Goal: Transaction & Acquisition: Subscribe to service/newsletter

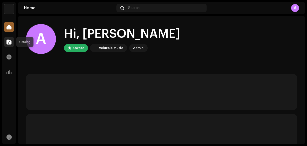
click at [13, 41] on div at bounding box center [9, 42] width 10 height 10
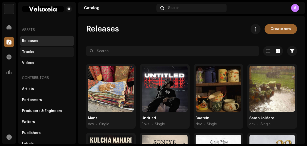
click at [29, 53] on div "Tracks" at bounding box center [28, 52] width 12 height 4
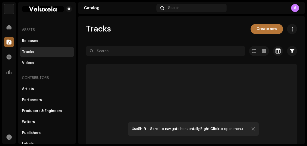
click at [266, 32] on span "Create new" at bounding box center [267, 29] width 21 height 10
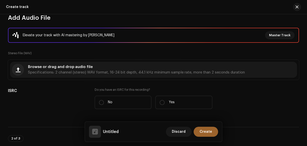
scroll to position [60, 0]
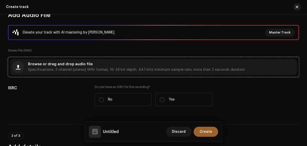
click at [89, 67] on div "Browse or drag and drop audio file Specifications: 2 channel (stereo) WAV forma…" at bounding box center [136, 67] width 217 height 9
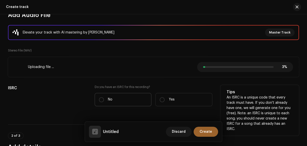
click at [120, 100] on label "No" at bounding box center [123, 99] width 57 height 13
click at [104, 100] on input "No" at bounding box center [101, 99] width 5 height 5
radio input "true"
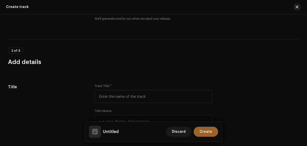
scroll to position [160, 0]
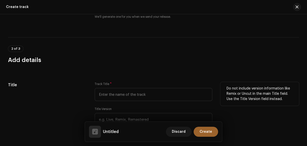
click at [141, 85] on div "Track Title *" at bounding box center [154, 91] width 118 height 19
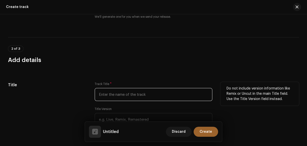
click at [139, 89] on input "text" at bounding box center [154, 94] width 118 height 13
paste input "Come To Me"
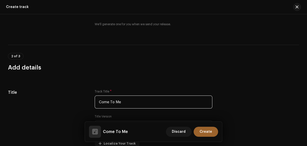
scroll to position [140, 0]
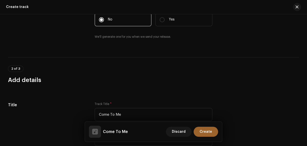
type input "Come To Me"
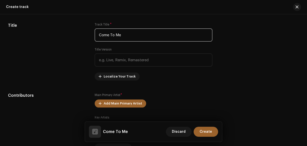
scroll to position [240, 0]
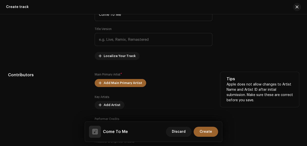
click at [141, 87] on div "Add Main Primary Artist" at bounding box center [154, 83] width 118 height 8
click at [139, 84] on span "Add Main Primary Artist" at bounding box center [123, 83] width 39 height 10
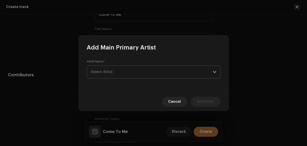
click at [120, 68] on span "Select Artist" at bounding box center [152, 72] width 122 height 13
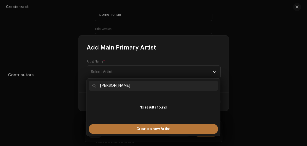
type input "[PERSON_NAME]"
click at [152, 129] on span "Create a new Artist" at bounding box center [154, 129] width 34 height 10
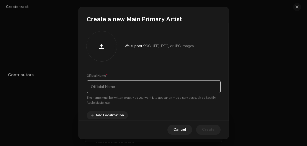
click at [123, 86] on input "text" at bounding box center [154, 86] width 134 height 13
paste input "[PERSON_NAME]"
type input "[PERSON_NAME]"
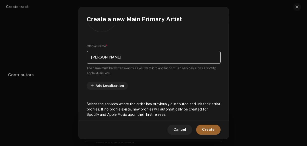
scroll to position [100, 0]
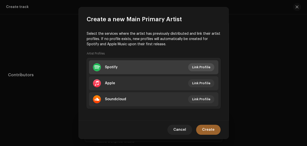
click at [193, 68] on span "Link Profile" at bounding box center [201, 67] width 18 height 10
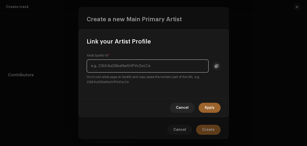
click at [152, 72] on input "text" at bounding box center [148, 66] width 122 height 13
paste input "[URL][DOMAIN_NAME]"
click at [101, 67] on input "[URL][DOMAIN_NAME]" at bounding box center [148, 66] width 122 height 13
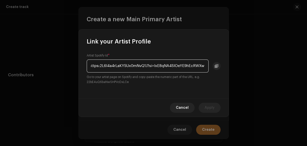
scroll to position [0, 0]
drag, startPoint x: 139, startPoint y: 65, endPoint x: 224, endPoint y: 71, distance: 86.0
click at [224, 71] on div "Artist Spotify Id * 2L6l4a4rLaKY5Ux0mNvQ1J?si=lxE8qNA4SlOeYE9hEcRWXw Go to your…" at bounding box center [154, 72] width 150 height 53
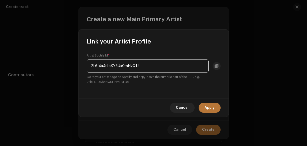
type input "2L6l4a4rLaKY5Ux0mNvQ1J"
click at [216, 111] on button "Apply" at bounding box center [210, 108] width 22 height 10
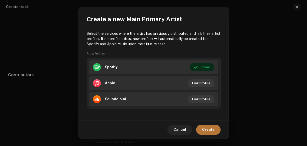
click at [211, 129] on span "Create" at bounding box center [208, 130] width 13 height 10
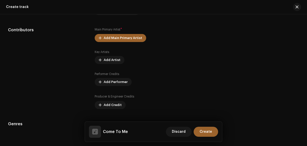
scroll to position [300, 0]
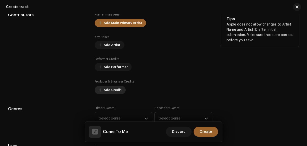
click at [116, 92] on span "Add Credit" at bounding box center [113, 90] width 18 height 10
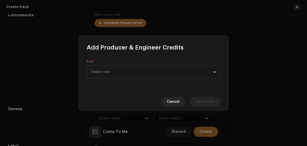
click at [117, 79] on div "Role * Select role" at bounding box center [154, 72] width 150 height 41
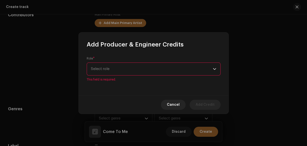
click at [121, 75] on span "Select role" at bounding box center [152, 69] width 122 height 13
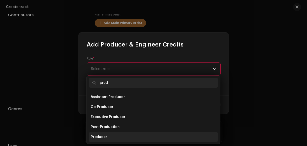
type input "prod"
drag, startPoint x: 105, startPoint y: 136, endPoint x: 100, endPoint y: 93, distance: 43.5
click at [105, 136] on span "Producer" at bounding box center [99, 137] width 17 height 5
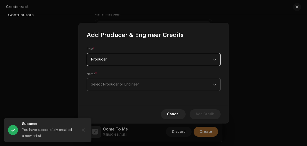
click at [134, 83] on span "Select Producer or Engineer" at bounding box center [115, 85] width 48 height 4
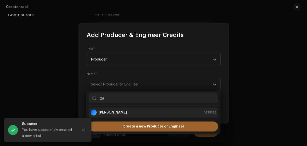
type input "za"
click at [139, 113] on div "[PERSON_NAME] 1695183" at bounding box center [154, 113] width 126 height 6
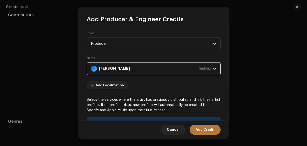
click at [207, 129] on span "Add Credit" at bounding box center [205, 130] width 19 height 10
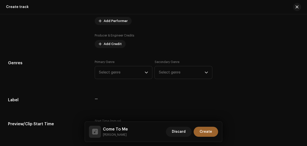
scroll to position [360, 0]
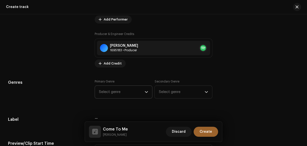
click at [145, 89] on div "dropdown trigger" at bounding box center [147, 92] width 4 height 13
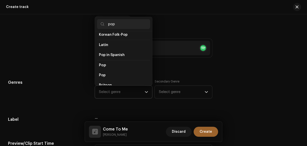
scroll to position [168, 0]
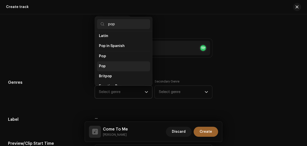
type input "pop"
click at [116, 61] on li "Pop" at bounding box center [124, 66] width 54 height 10
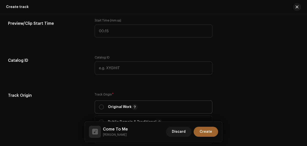
click at [121, 104] on span "Original Work" at bounding box center [154, 107] width 110 height 13
radio input "true"
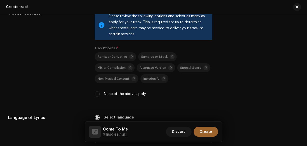
scroll to position [720, 0]
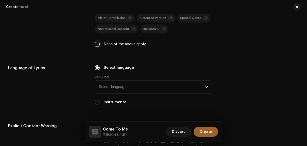
click at [96, 45] on input "None of the above apply" at bounding box center [97, 44] width 5 height 5
checkbox input "true"
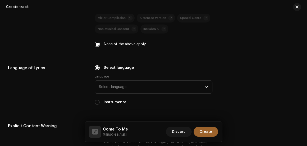
click at [139, 83] on span "Select language" at bounding box center [152, 87] width 106 height 13
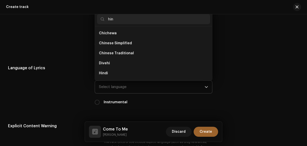
scroll to position [0, 0]
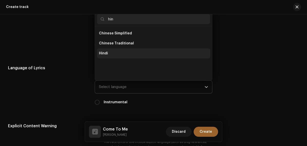
type input "hin"
click at [104, 52] on span "Hindi" at bounding box center [103, 53] width 9 height 5
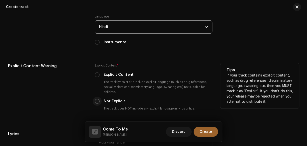
click at [97, 100] on input "Not Explicit" at bounding box center [97, 101] width 5 height 5
radio input "true"
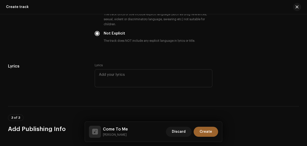
scroll to position [901, 0]
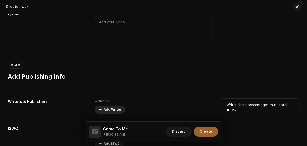
click at [113, 108] on span "Add Writer" at bounding box center [113, 110] width 18 height 10
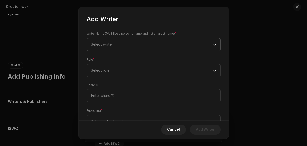
click at [141, 49] on span "Select writer" at bounding box center [152, 45] width 122 height 13
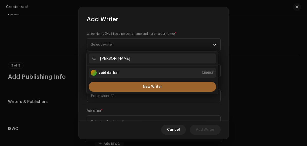
type input "[PERSON_NAME]"
click at [115, 73] on strong "zaid darbar" at bounding box center [109, 72] width 20 height 5
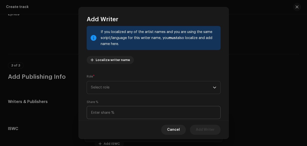
scroll to position [68, 0]
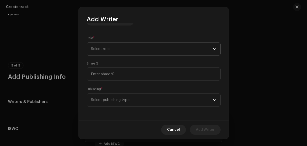
click at [125, 51] on span "Select role" at bounding box center [152, 49] width 122 height 13
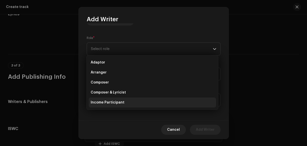
drag, startPoint x: 128, startPoint y: 94, endPoint x: 128, endPoint y: 97, distance: 3.8
click at [128, 94] on li "Composer & Lyricist" at bounding box center [153, 93] width 128 height 10
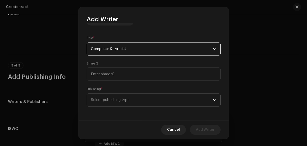
click at [128, 97] on span "Select publishing type" at bounding box center [152, 100] width 122 height 13
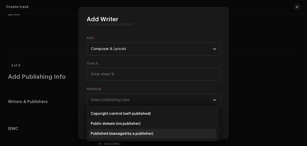
drag, startPoint x: 129, startPoint y: 133, endPoint x: 129, endPoint y: 126, distance: 6.5
click at [129, 133] on li "Published (managed by a publisher)" at bounding box center [153, 134] width 128 height 10
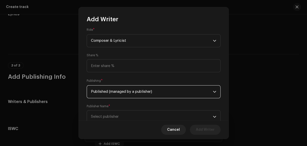
scroll to position [93, 0]
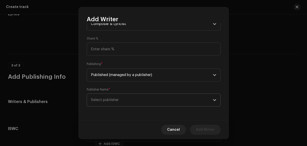
click at [134, 102] on span "Select publisher" at bounding box center [152, 100] width 122 height 13
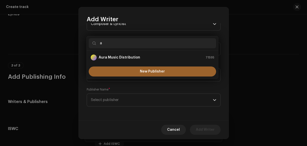
type input "a"
click at [111, 55] on div "Aura Music Distribution" at bounding box center [116, 58] width 50 height 6
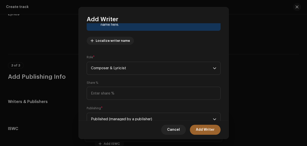
scroll to position [0, 0]
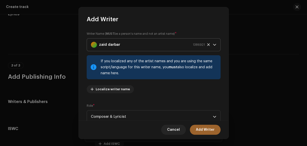
click at [124, 49] on div "zaid darbar 1386921" at bounding box center [148, 45] width 114 height 13
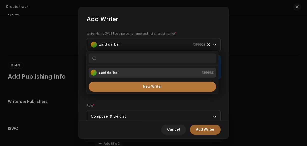
click at [148, 89] on button "New Writer" at bounding box center [153, 87] width 128 height 10
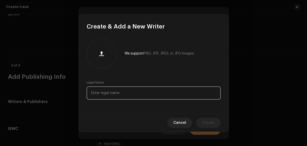
click at [141, 90] on input "text" at bounding box center [154, 93] width 134 height 13
paste input "[PERSON_NAME]"
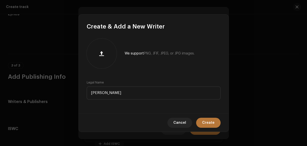
type input "[PERSON_NAME]"
click at [203, 124] on span "Create" at bounding box center [208, 123] width 13 height 10
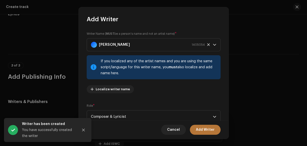
click at [196, 132] on span "Add Writer" at bounding box center [205, 130] width 19 height 10
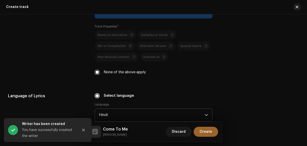
scroll to position [720, 0]
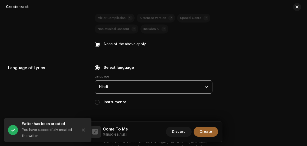
click at [147, 89] on span "Hindi" at bounding box center [152, 87] width 106 height 13
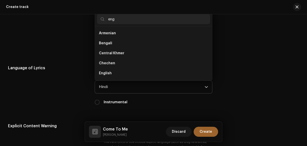
scroll to position [0, 0]
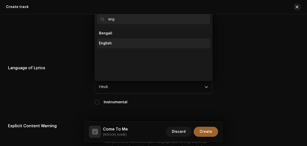
type input "eng"
click at [116, 44] on li "English" at bounding box center [154, 43] width 114 height 10
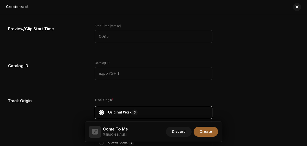
scroll to position [380, 0]
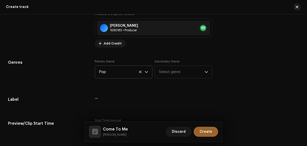
click at [148, 73] on p-select "Pop" at bounding box center [124, 72] width 58 height 13
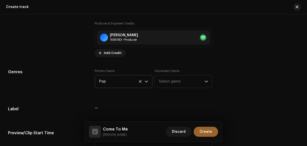
scroll to position [1072, 0]
click at [145, 80] on icon "dropdown trigger" at bounding box center [147, 82] width 4 height 4
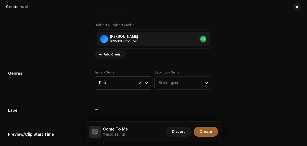
scroll to position [282, 0]
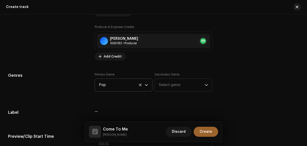
click at [146, 83] on icon "dropdown trigger" at bounding box center [147, 85] width 4 height 4
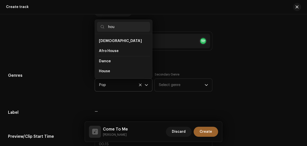
scroll to position [0, 0]
type input "hou"
click at [116, 73] on li "House" at bounding box center [124, 71] width 54 height 10
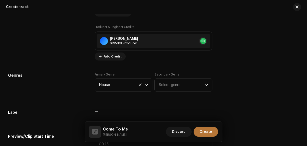
click at [204, 133] on span "Create" at bounding box center [206, 132] width 13 height 10
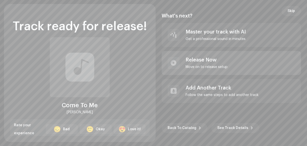
click at [197, 65] on div "Move on to release setup" at bounding box center [207, 67] width 42 height 4
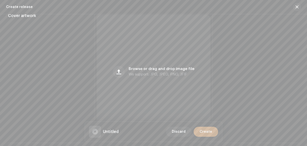
scroll to position [200, 0]
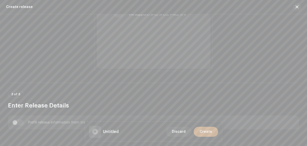
click at [157, 122] on div "Untitled Discard Create" at bounding box center [153, 132] width 137 height 20
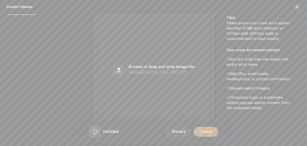
click at [157, 105] on div "Browse or drag and drop image file We support: JPG, JPEG, PNG, JFIF" at bounding box center [154, 70] width 114 height 114
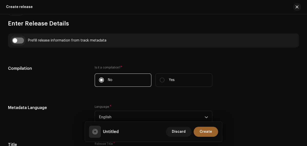
click at [17, 40] on input "checkbox" at bounding box center [18, 41] width 12 height 6
checkbox input "true"
type input "Come To Me"
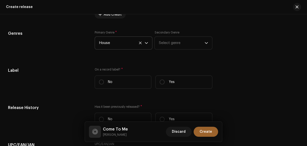
scroll to position [760, 0]
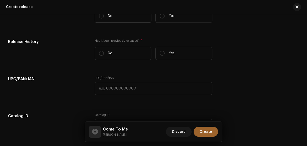
click at [124, 20] on label "No" at bounding box center [123, 16] width 57 height 13
click at [104, 19] on input "No" at bounding box center [101, 16] width 5 height 5
radio input "true"
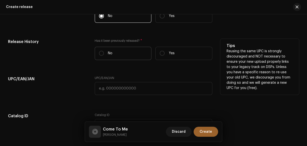
click at [125, 50] on label "No" at bounding box center [123, 53] width 57 height 13
click at [104, 51] on input "No" at bounding box center [101, 53] width 5 height 5
radio input "true"
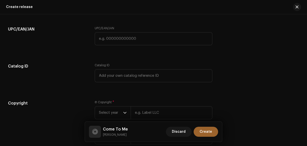
scroll to position [864, 0]
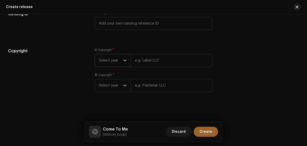
click at [124, 61] on icon "dropdown trigger" at bounding box center [125, 61] width 4 height 4
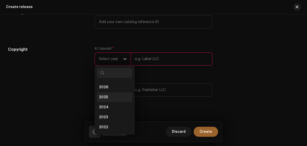
click at [120, 96] on li "2025" at bounding box center [115, 97] width 36 height 10
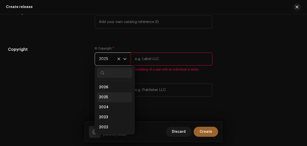
click at [120, 96] on span "Select year" at bounding box center [111, 90] width 24 height 13
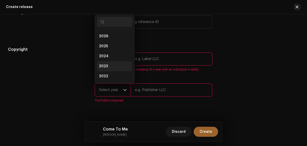
scroll to position [8, 0]
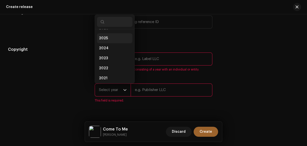
click at [106, 40] on span "2025" at bounding box center [103, 38] width 9 height 5
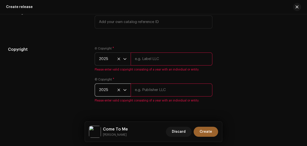
click at [110, 136] on small "[PERSON_NAME]" at bounding box center [115, 134] width 25 height 5
copy div "[PERSON_NAME] Discard Create"
click at [152, 60] on input "text" at bounding box center [172, 59] width 82 height 13
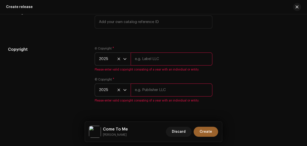
paste input "[PERSON_NAME]"
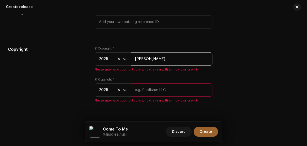
type input "[PERSON_NAME]"
click at [149, 86] on input "text" at bounding box center [172, 90] width 82 height 13
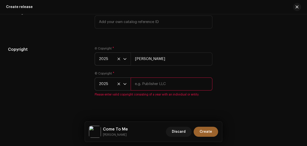
paste input "[PERSON_NAME]"
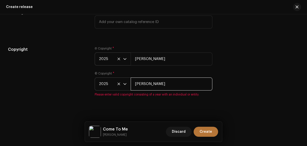
type input "[PERSON_NAME]"
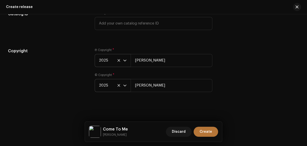
click at [203, 134] on span "Create" at bounding box center [206, 132] width 13 height 10
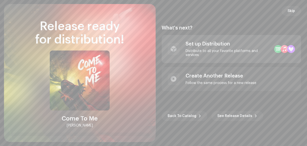
click at [201, 49] on div "Set up Distribution Distribute to all your favorite platforms and services" at bounding box center [228, 49] width 85 height 16
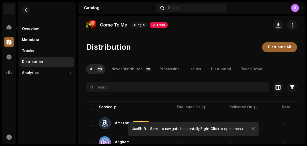
click at [253, 128] on div at bounding box center [253, 129] width 3 height 4
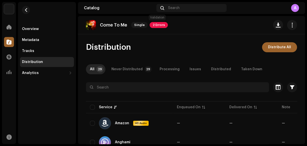
click at [155, 25] on span "2 Errors" at bounding box center [159, 25] width 18 height 6
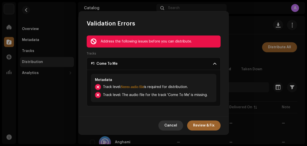
click at [174, 124] on span "Cancel" at bounding box center [171, 126] width 13 height 10
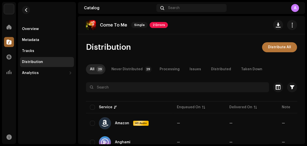
click at [282, 45] on span "Distribute All" at bounding box center [279, 47] width 23 height 10
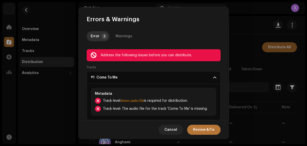
click at [210, 130] on span "Review & Fix" at bounding box center [204, 130] width 22 height 10
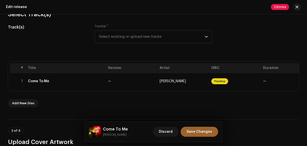
scroll to position [80, 0]
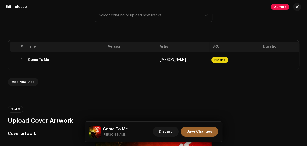
click at [180, 62] on td "[PERSON_NAME]" at bounding box center [184, 60] width 52 height 16
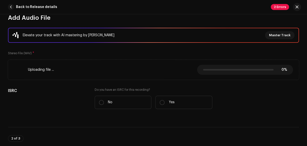
scroll to position [60, 0]
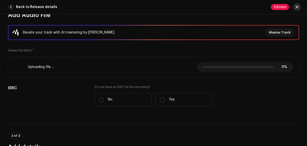
click at [296, 8] on span "button" at bounding box center [297, 7] width 3 height 4
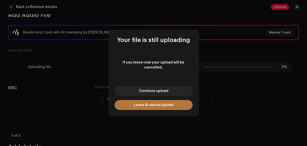
click at [177, 101] on button "Leave & cancel upload" at bounding box center [154, 105] width 78 height 10
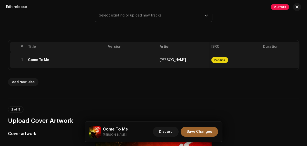
click at [188, 64] on td "[PERSON_NAME]" at bounding box center [184, 60] width 52 height 16
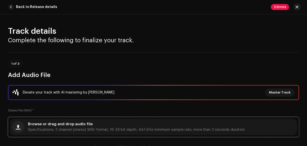
click at [206, 125] on div "Browse or drag and drop audio file Specifications: 2 channel (stereo) WAV forma…" at bounding box center [136, 127] width 217 height 9
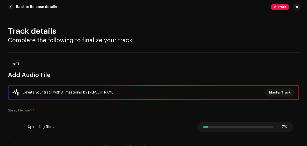
scroll to position [80, 0]
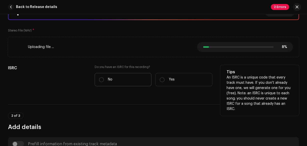
click at [120, 75] on label "No" at bounding box center [123, 79] width 57 height 13
click at [104, 77] on input "No" at bounding box center [101, 79] width 5 height 5
radio input "true"
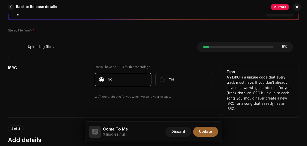
click at [63, 95] on div "ISRC" at bounding box center [47, 85] width 79 height 40
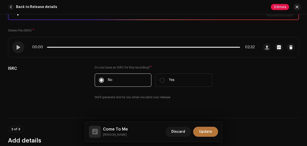
click at [212, 133] on span "Update" at bounding box center [205, 132] width 13 height 10
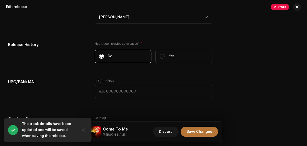
scroll to position [760, 0]
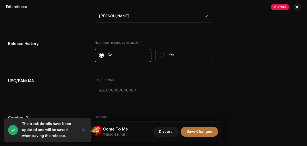
click at [213, 136] on button "Save Changes" at bounding box center [200, 132] width 38 height 10
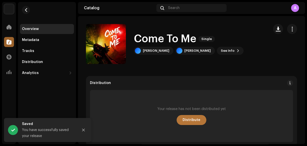
click at [192, 116] on span "Distribute" at bounding box center [192, 120] width 18 height 10
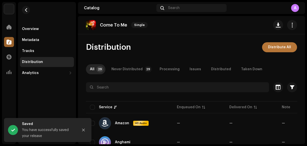
click at [276, 50] on span "Distribute All" at bounding box center [279, 47] width 23 height 10
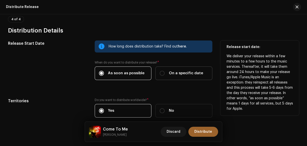
scroll to position [821, 0]
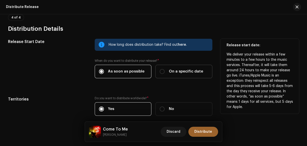
click at [169, 70] on span "On a specific date" at bounding box center [186, 72] width 34 height 6
click at [165, 70] on input "On a specific date" at bounding box center [162, 71] width 5 height 5
radio input "true"
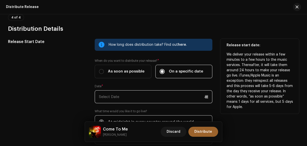
click at [163, 99] on p-datepicker at bounding box center [154, 96] width 118 height 13
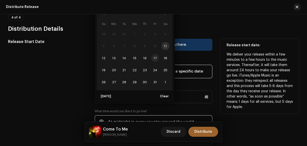
click at [154, 56] on span "17" at bounding box center [155, 58] width 8 height 8
type input "[DATE]"
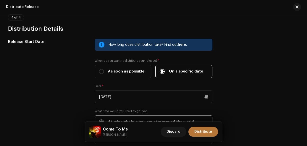
click at [207, 133] on span "Distribute" at bounding box center [204, 132] width 18 height 10
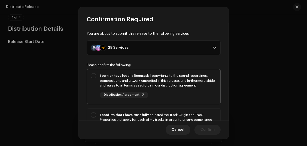
click at [196, 94] on div "I own or have legally licensed all copyrights to the sound recordings, composit…" at bounding box center [158, 85] width 117 height 25
checkbox input "true"
click at [194, 120] on div "I confirm that I have truthfully indicated the Track Origin and Track Propertie…" at bounding box center [158, 125] width 117 height 25
checkbox input "true"
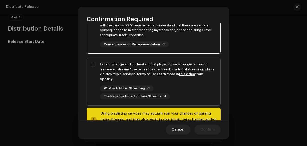
scroll to position [100, 0]
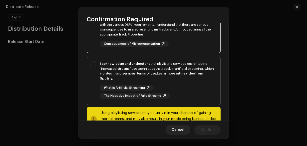
click at [206, 95] on div "What is Artificial Streaming The Negative Impact of Fake Streams" at bounding box center [158, 92] width 117 height 14
checkbox input "true"
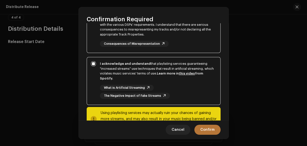
click at [203, 132] on span "Confirm" at bounding box center [208, 130] width 14 height 10
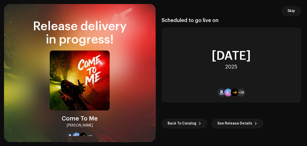
click at [296, 8] on button "Skip" at bounding box center [292, 11] width 20 height 10
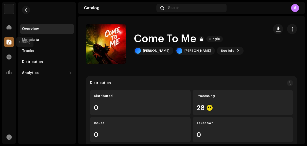
drag, startPoint x: 8, startPoint y: 41, endPoint x: 14, endPoint y: 38, distance: 6.7
click at [8, 41] on span at bounding box center [9, 42] width 5 height 4
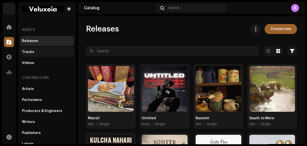
click at [54, 53] on div "Tracks" at bounding box center [47, 52] width 50 height 4
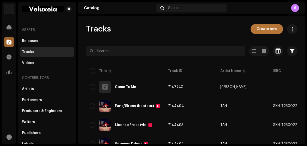
click at [267, 30] on span "Create new" at bounding box center [267, 29] width 21 height 10
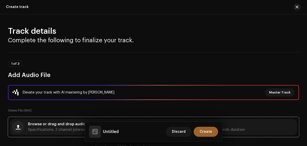
click at [71, 125] on span "Browse or drag and drop audio file" at bounding box center [60, 125] width 65 height 4
click at [74, 122] on div "Browse or drag and drop audio file Specifications: 2 channel (stereo) WAV forma…" at bounding box center [153, 127] width 287 height 16
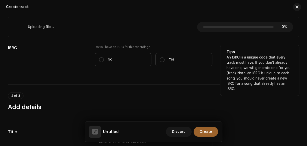
click at [122, 58] on label "No" at bounding box center [123, 59] width 57 height 13
click at [104, 58] on input "No" at bounding box center [101, 59] width 5 height 5
radio input "true"
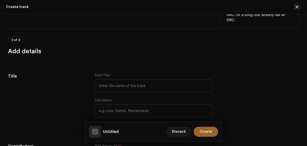
scroll to position [180, 0]
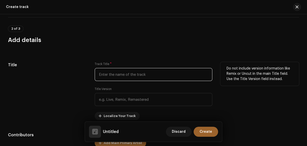
click at [136, 72] on input "text" at bounding box center [154, 74] width 118 height 13
paste input "8543063755"
type input "8543063755"
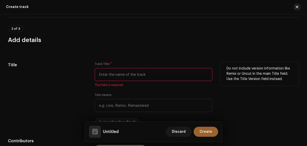
paste input "HOLIDAY"
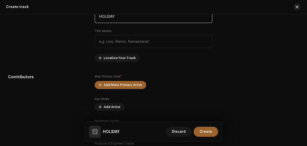
scroll to position [240, 0]
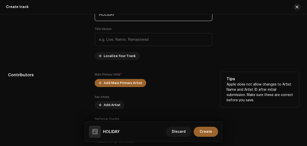
type input "HOLIDAY"
click at [128, 78] on div "Main Primary Artist * Add Main Primary Artist Key Artists Add Artist Performer …" at bounding box center [154, 113] width 118 height 82
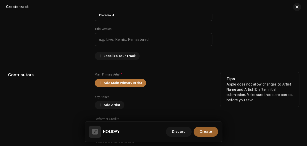
click at [128, 82] on span "Add Main Primary Artist" at bounding box center [123, 83] width 39 height 10
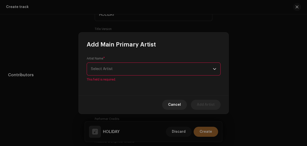
click at [112, 73] on span "Select Artist" at bounding box center [152, 69] width 122 height 13
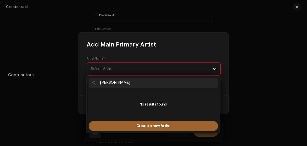
scroll to position [0, 0]
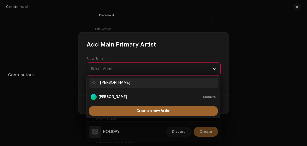
type input "[PERSON_NAME]"
click at [110, 95] on strong "[PERSON_NAME]" at bounding box center [113, 97] width 28 height 5
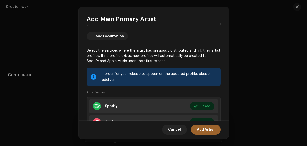
scroll to position [65, 0]
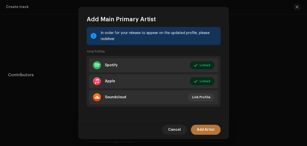
click at [200, 129] on span "Add Artist" at bounding box center [206, 130] width 18 height 10
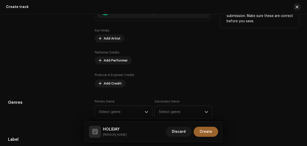
scroll to position [320, 0]
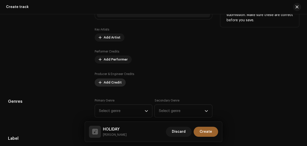
click at [112, 81] on span "Add Credit" at bounding box center [113, 83] width 18 height 10
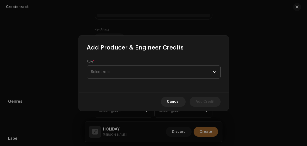
click at [114, 70] on span "Select role" at bounding box center [152, 72] width 122 height 13
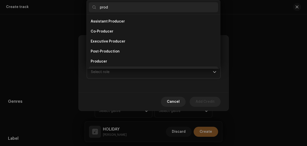
scroll to position [8, 0]
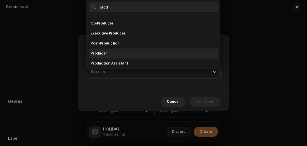
type input "prod"
click at [105, 53] on span "Producer" at bounding box center [99, 53] width 17 height 5
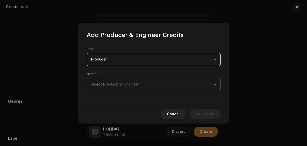
click at [108, 83] on span "Select Producer or Engineer" at bounding box center [115, 85] width 48 height 4
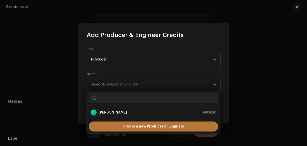
click at [114, 129] on div "Create a new Producer or Engineer" at bounding box center [154, 127] width 130 height 10
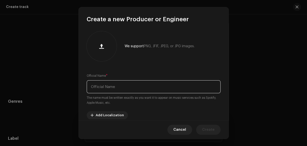
click at [115, 91] on input "text" at bounding box center [154, 86] width 134 height 13
paste input "Wantima"
type input "Wantima"
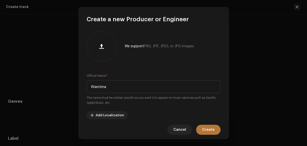
click at [210, 127] on span "Create" at bounding box center [208, 130] width 13 height 10
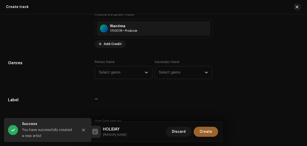
scroll to position [380, 0]
click at [146, 75] on div "dropdown trigger" at bounding box center [147, 72] width 4 height 13
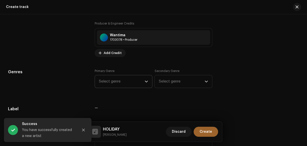
click at [146, 75] on div "dropdown trigger" at bounding box center [147, 81] width 4 height 13
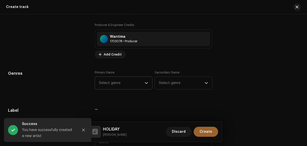
scroll to position [367, 0]
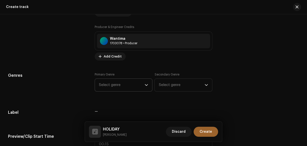
click at [145, 86] on icon "dropdown trigger" at bounding box center [147, 85] width 4 height 4
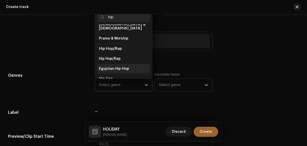
scroll to position [28, 0]
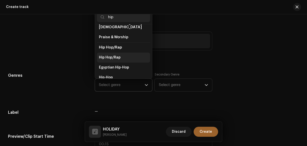
type input "hip"
click at [121, 54] on li "Hip Hop/Rap" at bounding box center [124, 58] width 54 height 10
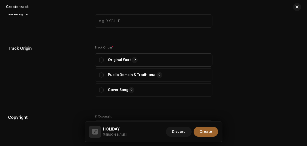
click at [109, 55] on span "Original Work" at bounding box center [154, 60] width 110 height 13
radio input "true"
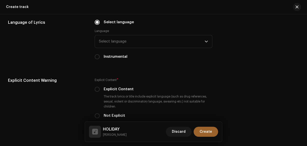
scroll to position [767, 0]
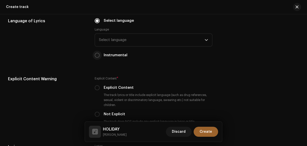
click at [95, 54] on input "Instrumental" at bounding box center [97, 55] width 5 height 5
radio input "true"
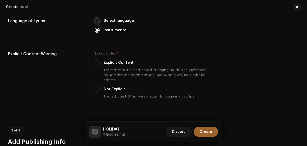
click at [95, 21] on input "Select language" at bounding box center [97, 20] width 5 height 5
radio input "true"
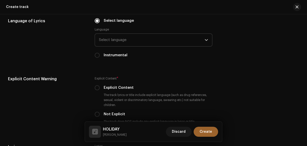
click at [108, 35] on span "Select language" at bounding box center [152, 40] width 106 height 13
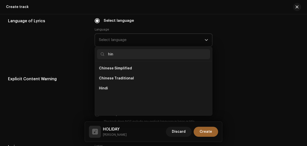
scroll to position [0, 0]
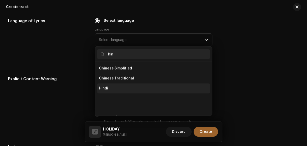
type input "hin"
click at [102, 90] on span "Hindi" at bounding box center [103, 88] width 9 height 5
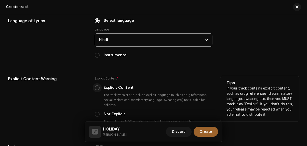
click at [96, 89] on input "Explicit Content" at bounding box center [97, 87] width 5 height 5
radio input "true"
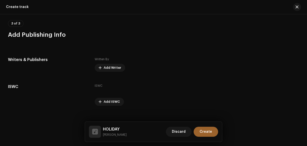
scroll to position [948, 0]
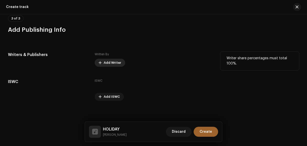
click at [114, 64] on span "Add Writer" at bounding box center [113, 63] width 18 height 10
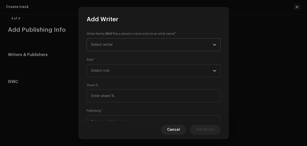
click at [119, 40] on span "Select writer" at bounding box center [152, 45] width 122 height 13
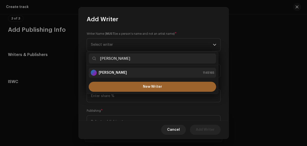
type input "[PERSON_NAME]"
click at [127, 77] on li "[PERSON_NAME] 1145165" at bounding box center [153, 73] width 128 height 10
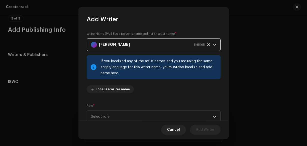
scroll to position [68, 0]
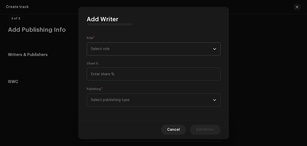
click at [121, 52] on span "Select role" at bounding box center [152, 49] width 122 height 13
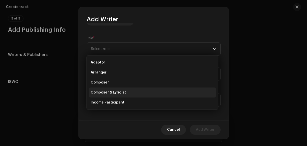
click at [125, 91] on li "Composer & Lyricist" at bounding box center [153, 93] width 128 height 10
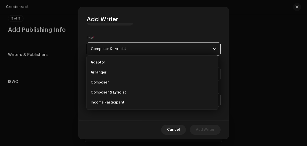
click at [129, 104] on span "Select publishing type" at bounding box center [152, 100] width 122 height 13
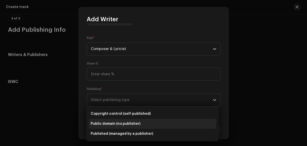
click at [133, 131] on li "Published (managed by a publisher)" at bounding box center [153, 134] width 128 height 10
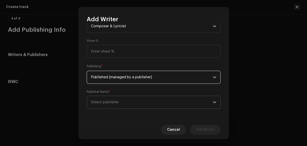
scroll to position [93, 0]
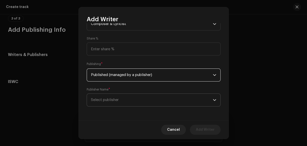
click at [141, 95] on span "Select publisher" at bounding box center [152, 100] width 122 height 13
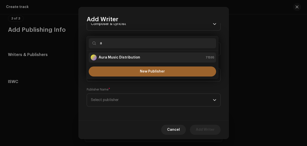
type input "a"
click at [120, 55] on div "Aura Music Distribution" at bounding box center [116, 58] width 50 height 6
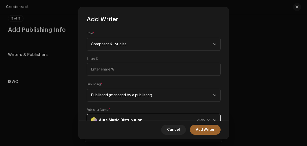
scroll to position [0, 0]
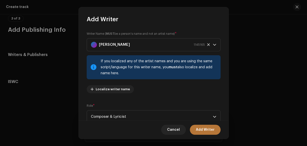
click at [220, 130] on button "Add Writer" at bounding box center [205, 130] width 31 height 10
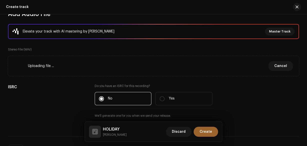
scroll to position [60, 0]
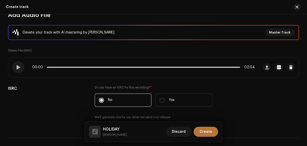
click at [210, 129] on span "Create" at bounding box center [206, 132] width 13 height 10
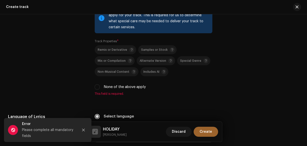
scroll to position [678, 0]
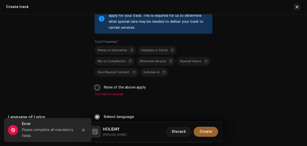
click at [98, 88] on input "None of the above apply" at bounding box center [97, 87] width 5 height 5
checkbox input "true"
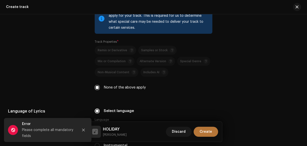
click at [204, 131] on span "Create" at bounding box center [206, 132] width 13 height 10
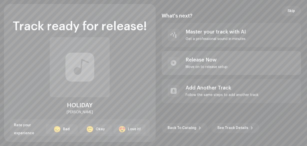
click at [185, 70] on div "Release Now Move on to release setup" at bounding box center [232, 63] width 140 height 24
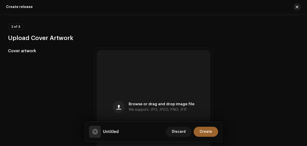
scroll to position [160, 0]
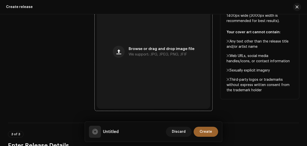
click at [172, 64] on div "Browse or drag and drop image file We support: JPG, JPEG, PNG, JFIF" at bounding box center [154, 52] width 114 height 114
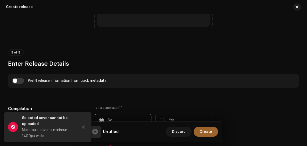
scroll to position [300, 0]
click at [19, 79] on input "checkbox" at bounding box center [18, 81] width 12 height 6
checkbox input "true"
type input "HOLIDAY"
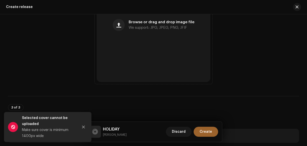
scroll to position [240, 0]
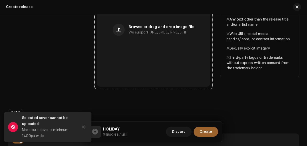
click at [152, 61] on div "Browse or drag and drop image file We support: JPG, JPEG, PNG, JFIF" at bounding box center [154, 30] width 114 height 114
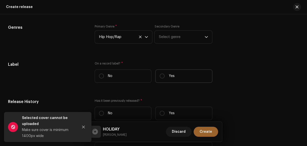
click at [170, 74] on label "Yes" at bounding box center [184, 76] width 57 height 13
click at [165, 74] on input "Yes" at bounding box center [162, 76] width 5 height 5
radio input "true"
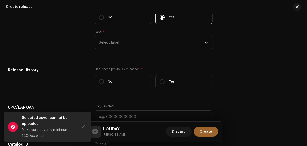
scroll to position [760, 0]
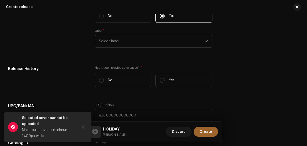
click at [153, 45] on span "Select label" at bounding box center [152, 41] width 106 height 13
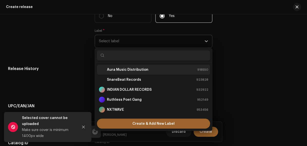
click at [131, 72] on strong "Aura Music Distribution" at bounding box center [128, 69] width 42 height 5
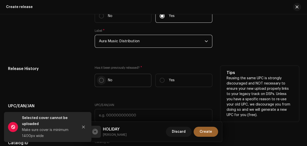
click at [101, 80] on input "No" at bounding box center [101, 80] width 5 height 5
radio input "true"
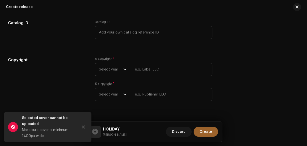
click at [120, 73] on span "Select year" at bounding box center [111, 69] width 24 height 13
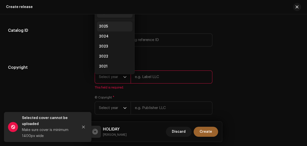
scroll to position [0, 0]
click at [106, 39] on span "2025" at bounding box center [103, 37] width 9 height 5
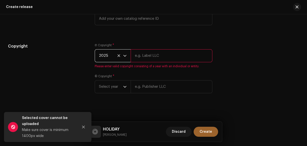
scroll to position [897, 0]
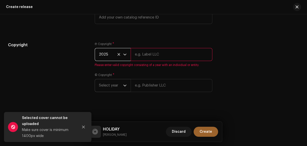
click at [120, 83] on span "Select year" at bounding box center [111, 85] width 24 height 13
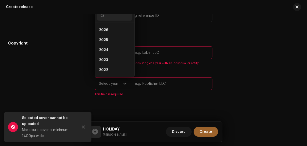
scroll to position [8, 0]
click at [110, 34] on li "2025" at bounding box center [115, 32] width 36 height 10
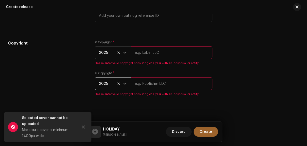
click at [107, 134] on small "[PERSON_NAME]" at bounding box center [115, 134] width 24 height 5
copy div "[PERSON_NAME] Discard Create"
click at [149, 53] on input "text" at bounding box center [172, 52] width 82 height 13
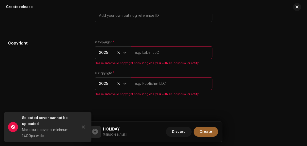
paste input "[PERSON_NAME]"
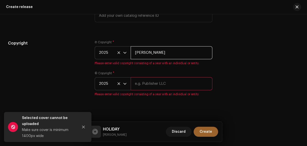
type input "[PERSON_NAME]"
click at [154, 85] on input "text" at bounding box center [172, 83] width 82 height 13
paste input "[PERSON_NAME]"
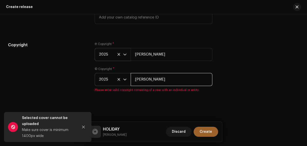
type input "[PERSON_NAME]"
click at [70, 94] on div "Copyright" at bounding box center [47, 70] width 79 height 56
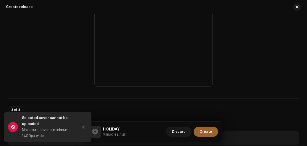
scroll to position [231, 0]
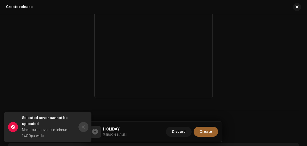
click at [85, 127] on icon "Close" at bounding box center [84, 127] width 4 height 4
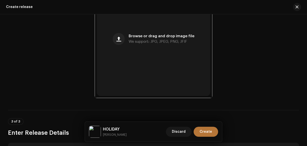
click at [207, 128] on span "Create" at bounding box center [206, 132] width 13 height 10
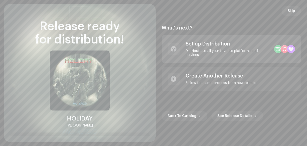
click at [188, 49] on div "Set up Distribution Distribute to all your favorite platforms and services" at bounding box center [228, 49] width 85 height 16
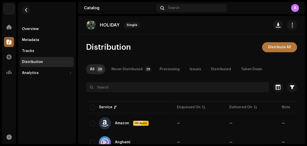
click at [284, 46] on span "Distribute All" at bounding box center [279, 47] width 23 height 10
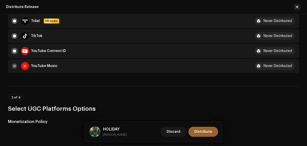
click at [15, 50] on input "checkbox" at bounding box center [14, 51] width 5 height 5
checkbox input "false"
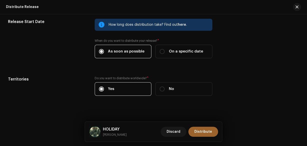
scroll to position [808, 0]
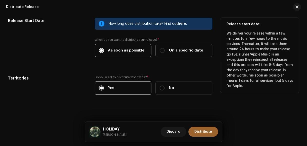
click at [170, 48] on span "On a specific date" at bounding box center [186, 51] width 34 height 6
click at [165, 48] on input "On a specific date" at bounding box center [162, 50] width 5 height 5
radio input "true"
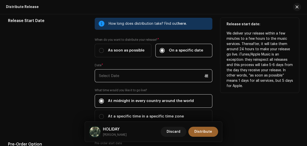
click at [135, 79] on p-datepicker at bounding box center [154, 75] width 118 height 13
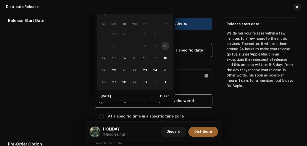
click at [109, 56] on td "13" at bounding box center [114, 58] width 10 height 12
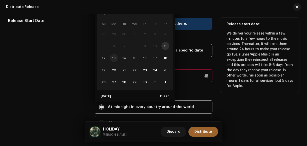
click at [113, 56] on span "13" at bounding box center [114, 58] width 8 height 8
type input "[DATE]"
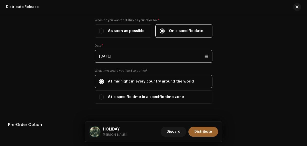
scroll to position [911, 0]
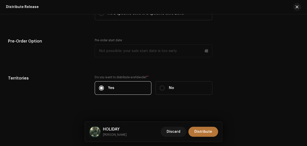
click at [208, 128] on span "Distribute" at bounding box center [204, 132] width 18 height 10
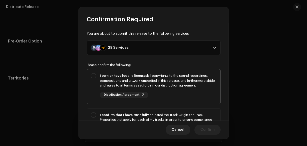
click at [180, 85] on div "I own or have legally licensed all copyrights to the sound recordings, composit…" at bounding box center [158, 80] width 117 height 15
checkbox input "true"
drag, startPoint x: 182, startPoint y: 127, endPoint x: 182, endPoint y: 116, distance: 11.0
click at [182, 127] on span "Cancel" at bounding box center [178, 130] width 13 height 10
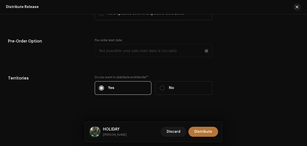
click at [207, 130] on span "Distribute" at bounding box center [204, 132] width 18 height 10
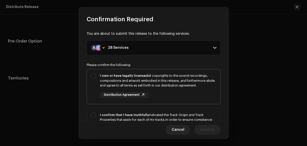
click at [184, 81] on div "I own or have legally licensed all copyrights to the sound recordings, composit…" at bounding box center [158, 80] width 117 height 15
checkbox input "true"
click at [186, 109] on div "I confirm that I have truthfully indicated the Track Origin and Track Propertie…" at bounding box center [154, 130] width 134 height 43
checkbox input "true"
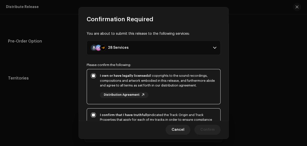
scroll to position [100, 0]
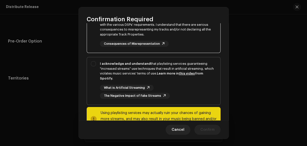
click at [192, 84] on div "I acknowledge and understand that playlisting services guaranteeing "increased …" at bounding box center [158, 80] width 117 height 38
checkbox input "true"
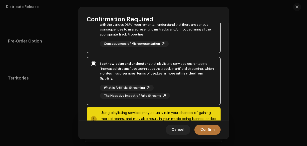
click at [203, 129] on span "Confirm" at bounding box center [208, 130] width 14 height 10
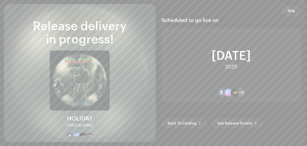
click at [292, 17] on div "Scheduled to go live on [DATE] +25 Back To Catalog See Release Details" at bounding box center [232, 73] width 140 height 126
click at [292, 13] on span "Skip" at bounding box center [292, 11] width 8 height 10
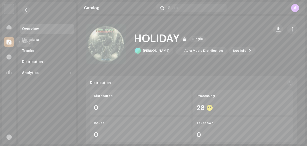
click at [12, 43] on div at bounding box center [9, 42] width 10 height 10
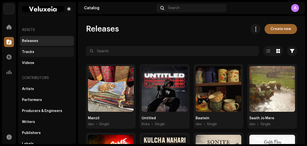
click at [22, 49] on div "Tracks" at bounding box center [47, 52] width 54 height 10
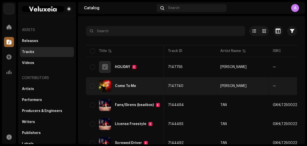
scroll to position [0, 182]
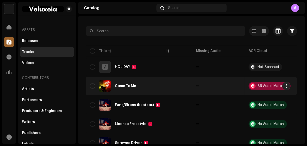
click at [270, 85] on div "86 Audio Matches" at bounding box center [273, 86] width 30 height 4
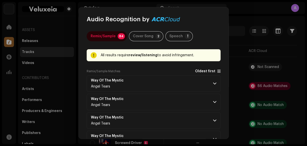
click at [218, 73] on span at bounding box center [219, 71] width 3 height 4
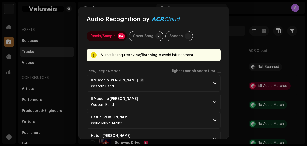
click at [213, 82] on span at bounding box center [214, 84] width 3 height 4
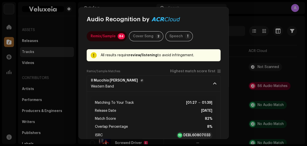
scroll to position [40, 0]
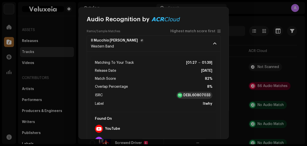
click at [206, 95] on strong "DEBL60807033" at bounding box center [197, 95] width 27 height 5
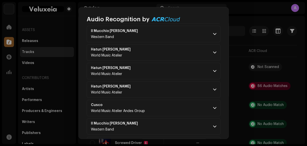
scroll to position [180, 0]
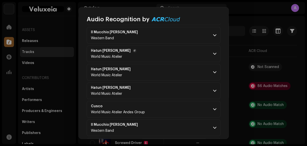
click at [215, 54] on p-accordion-header "Hatun [PERSON_NAME] World Music Atelier" at bounding box center [154, 54] width 134 height 17
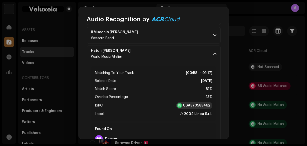
click at [201, 102] on div "USA370583462" at bounding box center [194, 105] width 36 height 7
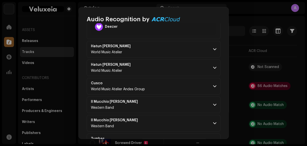
scroll to position [300, 0]
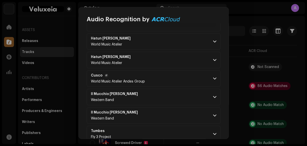
click at [168, 79] on p-accordion-header "Cusco World Music Atelier Andes Group" at bounding box center [154, 78] width 134 height 17
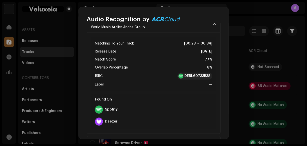
scroll to position [360, 0]
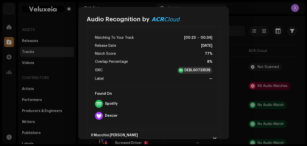
click at [197, 68] on strong "DEBL60733538" at bounding box center [198, 70] width 26 height 5
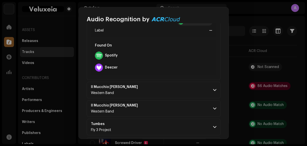
scroll to position [440, 0]
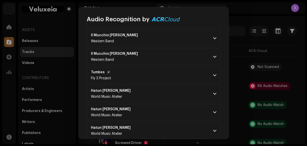
click at [152, 77] on p-accordion-header "Tumbes Fly 3 Project" at bounding box center [154, 75] width 134 height 17
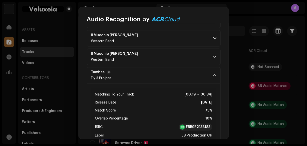
scroll to position [480, 0]
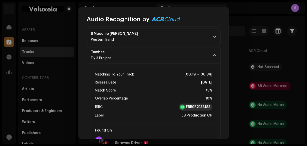
click at [199, 106] on strong "FR59R2138183" at bounding box center [198, 107] width 25 height 5
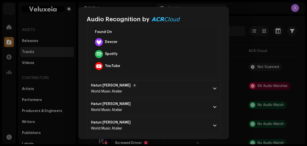
scroll to position [580, 0]
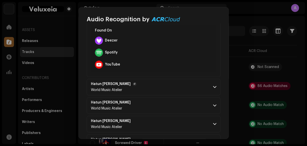
click at [192, 81] on p-accordion-header "Hatun [PERSON_NAME] World Music Atelier" at bounding box center [154, 87] width 134 height 17
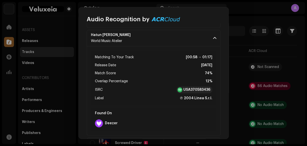
scroll to position [640, 0]
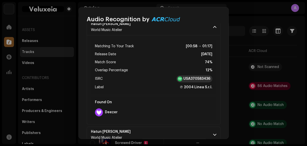
click at [190, 76] on strong "USA370583436" at bounding box center [197, 78] width 27 height 5
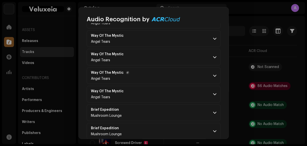
scroll to position [881, 0]
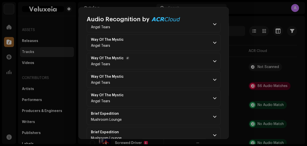
click at [140, 58] on p-accordion-header "Way Of The Mystic Angel Tears" at bounding box center [154, 61] width 134 height 17
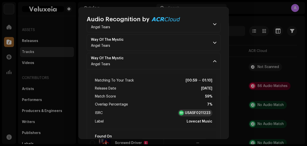
click at [179, 111] on div at bounding box center [181, 113] width 5 height 5
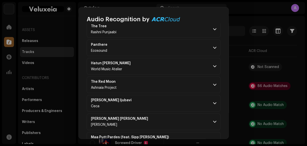
scroll to position [2081, 0]
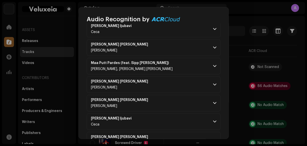
click at [82, 53] on div "Remix/Sample 84 Cover Song 2 Speech ! All results require review/listening to a…" at bounding box center [154, 81] width 150 height 116
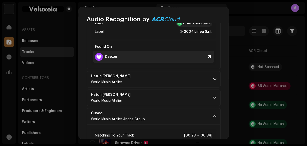
scroll to position [320, 0]
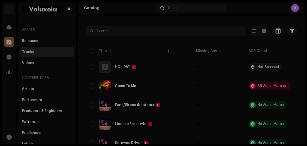
click at [234, 17] on div "Audio Recognition by Remix/Sample 84 Cover Song 2 Speech ! All results require …" at bounding box center [153, 73] width 307 height 146
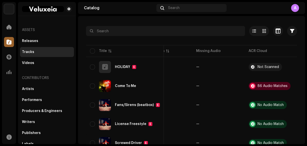
scroll to position [434, 0]
click at [31, 38] on div "Releases" at bounding box center [47, 41] width 54 height 10
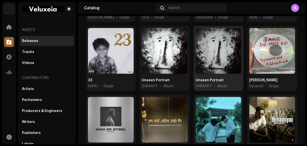
scroll to position [180, 0]
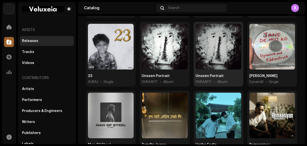
click at [212, 74] on div "Unseen Portrait" at bounding box center [210, 76] width 28 height 5
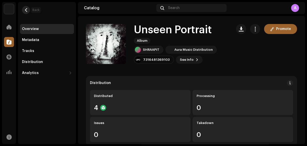
click at [26, 12] on span "button" at bounding box center [26, 10] width 4 height 4
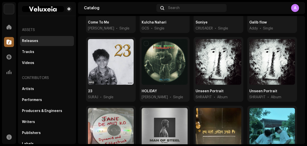
scroll to position [140, 0]
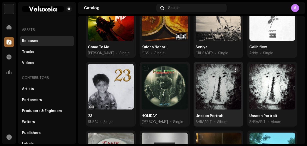
click at [226, 104] on div at bounding box center [219, 87] width 46 height 46
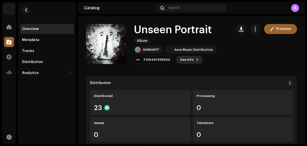
click at [187, 61] on span "See Info" at bounding box center [187, 60] width 14 height 10
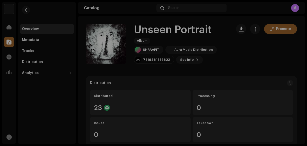
click at [266, 82] on div "Unseen Portrait 3017537 Metadata Distribution Metadata Language English Release…" at bounding box center [153, 73] width 307 height 146
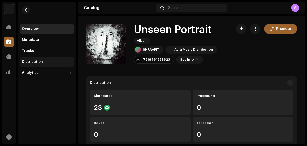
click at [32, 63] on div "Distribution" at bounding box center [32, 62] width 21 height 4
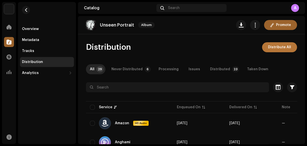
click at [285, 48] on span "Distribute All" at bounding box center [279, 47] width 23 height 10
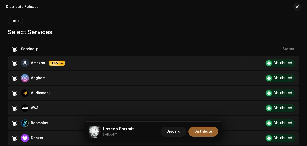
scroll to position [140, 0]
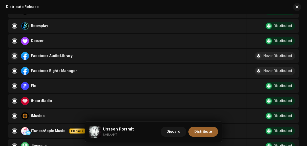
click at [15, 55] on input "checkbox" at bounding box center [14, 56] width 5 height 5
checkbox input "false"
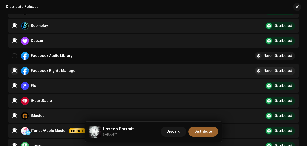
click at [15, 70] on input "Row Selected" at bounding box center [14, 71] width 5 height 5
checkbox input "false"
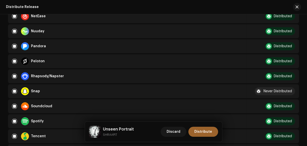
scroll to position [380, 0]
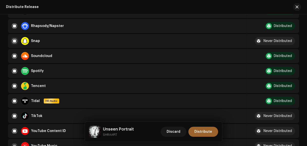
click at [15, 41] on input "Row Selected" at bounding box center [14, 41] width 5 height 5
checkbox input "false"
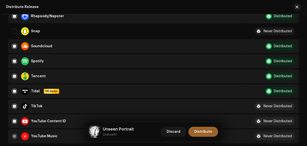
scroll to position [420, 0]
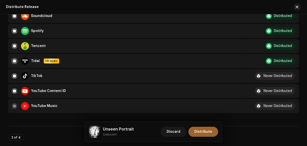
click at [15, 59] on input "Row Selected" at bounding box center [14, 61] width 5 height 5
checkbox input "false"
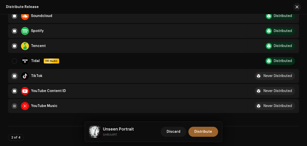
click at [15, 74] on input "Row Selected" at bounding box center [14, 76] width 5 height 5
checkbox input "false"
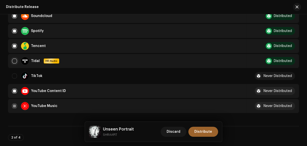
click at [13, 61] on input "Row Unselected" at bounding box center [14, 61] width 5 height 5
checkbox input "true"
click at [14, 89] on input "Row Selected" at bounding box center [14, 91] width 5 height 5
checkbox input "false"
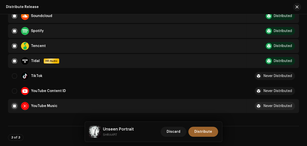
click at [12, 104] on input "Row Selected" at bounding box center [14, 106] width 5 height 5
checkbox input "false"
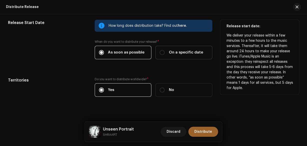
scroll to position [730, 0]
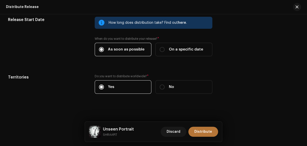
click at [199, 132] on span "Distribute" at bounding box center [204, 132] width 18 height 10
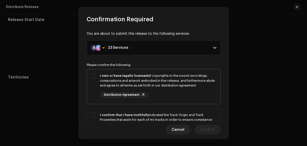
click at [168, 84] on div "I own or have legally licensed all copyrights to the sound recordings, composit…" at bounding box center [158, 80] width 117 height 15
checkbox input "true"
drag, startPoint x: 172, startPoint y: 111, endPoint x: 179, endPoint y: 110, distance: 7.0
click at [172, 111] on div "I confirm that I have truthfully indicated the Track Origin and Track Propertie…" at bounding box center [154, 130] width 134 height 43
checkbox input "true"
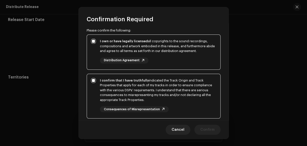
scroll to position [100, 0]
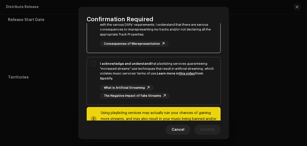
click at [209, 85] on div "What is Artificial Streaming The Negative Impact of Fake Streams" at bounding box center [158, 92] width 117 height 14
checkbox input "true"
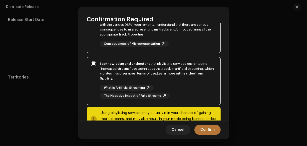
click at [209, 125] on div "Cancel Confirm" at bounding box center [154, 130] width 150 height 18
click at [209, 129] on span "Confirm" at bounding box center [208, 130] width 14 height 10
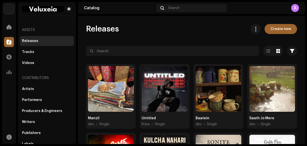
click at [144, 57] on div at bounding box center [191, 60] width 211 height 8
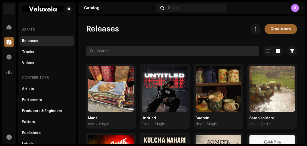
click at [144, 52] on input "text" at bounding box center [172, 51] width 173 height 10
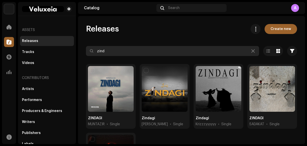
type input "zind"
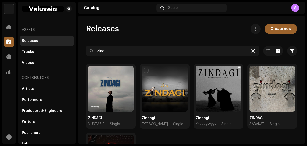
click at [252, 53] on icon at bounding box center [254, 51] width 4 height 4
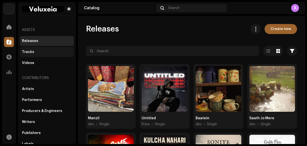
click at [58, 53] on div "Tracks" at bounding box center [47, 52] width 50 height 4
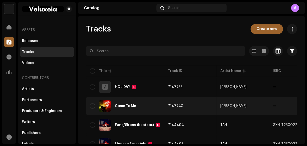
scroll to position [0, 182]
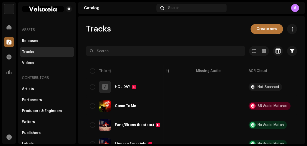
click at [264, 30] on span "Create new" at bounding box center [267, 29] width 21 height 10
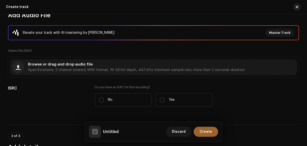
scroll to position [60, 0]
click at [103, 69] on span "Specifications: 2 channel (stereo) WAV format, 16-24 bit depth, 44.1 kHz minimu…" at bounding box center [136, 70] width 217 height 4
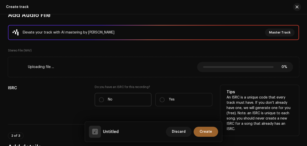
click at [119, 97] on label "No" at bounding box center [123, 99] width 57 height 13
click at [104, 97] on input "No" at bounding box center [101, 99] width 5 height 5
radio input "true"
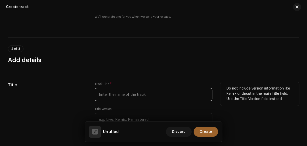
click at [130, 92] on input "text" at bounding box center [154, 94] width 118 height 13
paste input "SAFAR"
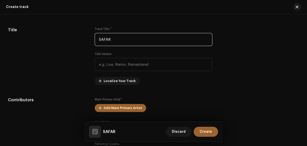
scroll to position [220, 0]
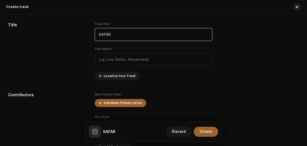
type input "SAFAR"
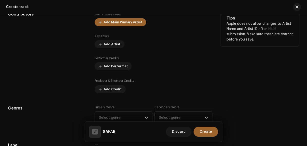
scroll to position [300, 0]
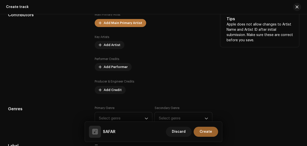
click at [117, 25] on span "Add Main Primary Artist" at bounding box center [123, 23] width 39 height 10
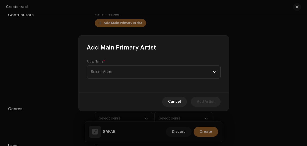
click at [119, 63] on div "Artist Name * Select Artist" at bounding box center [154, 69] width 134 height 19
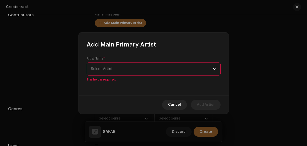
click at [120, 66] on span "Select Artist" at bounding box center [152, 69] width 122 height 13
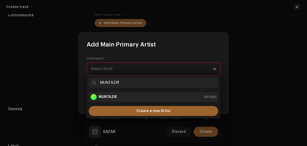
type input "MUNTAZIR"
click at [114, 95] on strong "MUNTAZIR" at bounding box center [108, 97] width 18 height 5
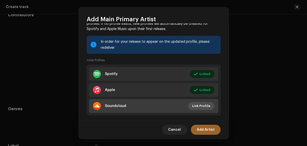
scroll to position [65, 0]
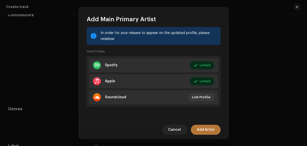
click at [208, 128] on span "Add Artist" at bounding box center [206, 130] width 18 height 10
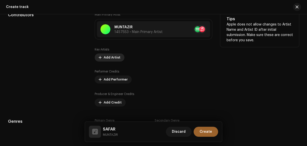
click at [118, 54] on span "Add Artist" at bounding box center [112, 58] width 17 height 10
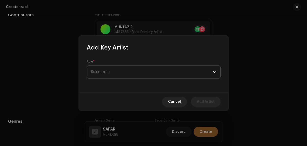
drag, startPoint x: 118, startPoint y: 68, endPoint x: 117, endPoint y: 72, distance: 4.1
click at [118, 69] on span "Select role" at bounding box center [152, 72] width 122 height 13
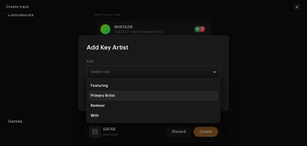
click at [116, 93] on li "Primary Artist" at bounding box center [154, 96] width 130 height 10
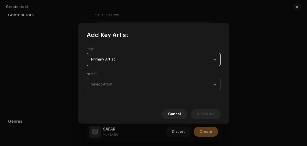
click at [116, 82] on span "Select Artist" at bounding box center [152, 84] width 122 height 13
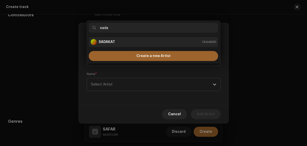
type input "sada"
click at [112, 44] on strong "SADAKAT" at bounding box center [107, 42] width 16 height 5
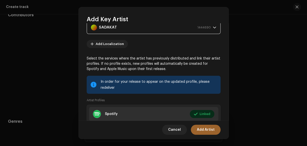
scroll to position [90, 0]
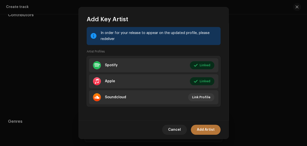
click at [202, 129] on span "Add Artist" at bounding box center [206, 130] width 18 height 10
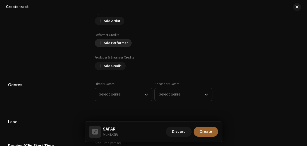
scroll to position [340, 0]
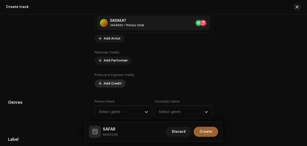
click at [110, 82] on span "Add Credit" at bounding box center [113, 84] width 18 height 10
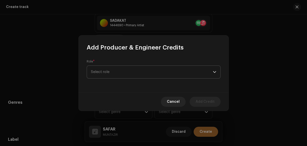
click at [108, 73] on span "Select role" at bounding box center [152, 72] width 122 height 13
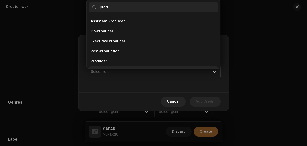
scroll to position [8, 0]
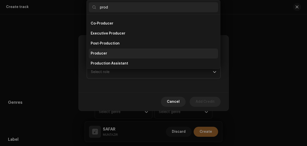
type input "prod"
click at [116, 53] on li "Producer" at bounding box center [154, 54] width 130 height 10
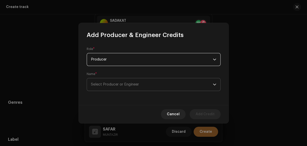
click at [116, 90] on span "Select Producer or Engineer" at bounding box center [152, 84] width 122 height 13
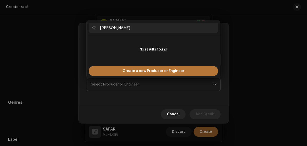
type input "Akash yadav"
click at [105, 70] on div "Create a new Producer or Engineer" at bounding box center [154, 71] width 130 height 10
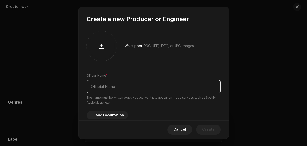
click at [127, 87] on input "text" at bounding box center [154, 86] width 134 height 13
paste input "Akash yadav"
type input "Akash Yadav"
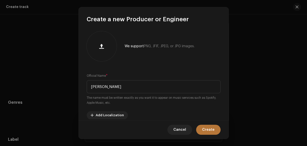
click at [211, 125] on span "Create" at bounding box center [208, 130] width 13 height 10
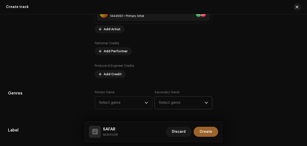
scroll to position [380, 0]
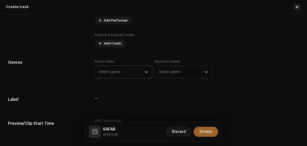
click at [146, 77] on div "dropdown trigger" at bounding box center [147, 72] width 4 height 13
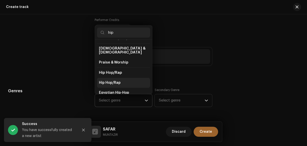
scroll to position [20, 0]
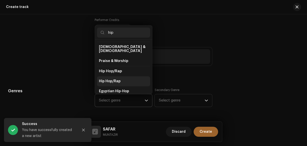
type input "hip"
click at [119, 80] on li "Hip Hop/Rap" at bounding box center [124, 81] width 54 height 10
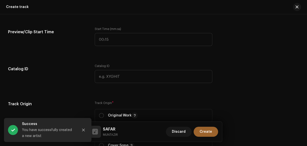
scroll to position [573, 0]
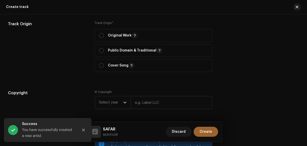
click at [113, 26] on div "Track Origin * Original Work Public Domain & Traditional Cover Song" at bounding box center [154, 46] width 118 height 51
click at [114, 33] on p "Original Work" at bounding box center [123, 36] width 30 height 6
radio input "true"
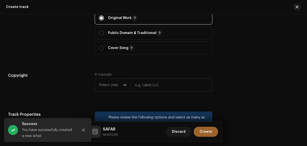
scroll to position [693, 0]
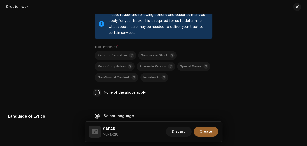
click at [98, 92] on input "None of the above apply" at bounding box center [97, 92] width 5 height 5
checkbox input "true"
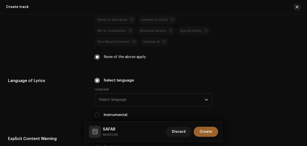
scroll to position [793, 0]
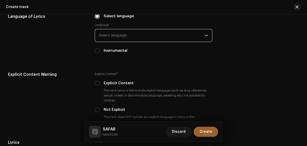
click at [130, 38] on span "Select language" at bounding box center [152, 35] width 106 height 13
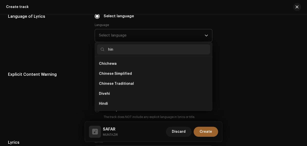
scroll to position [0, 0]
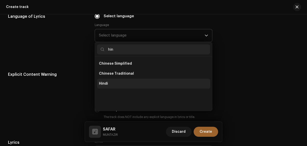
type input "hin"
click at [106, 85] on span "Hindi" at bounding box center [103, 83] width 9 height 5
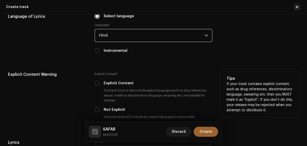
click at [97, 109] on input "Not Explicit" at bounding box center [97, 109] width 5 height 5
radio input "true"
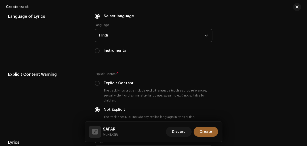
scroll to position [913, 0]
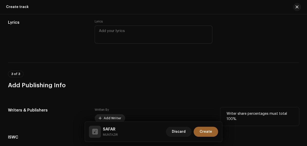
click at [118, 115] on span "Add Writer" at bounding box center [113, 118] width 18 height 10
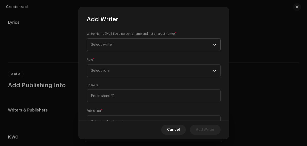
click at [127, 48] on span "Select writer" at bounding box center [152, 45] width 122 height 13
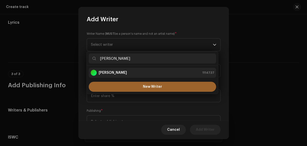
type input "Akash yadav"
click at [127, 72] on div "Akash Yadav 1114737" at bounding box center [153, 73] width 124 height 6
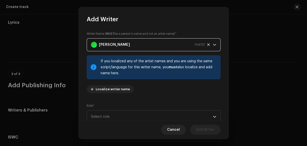
scroll to position [68, 0]
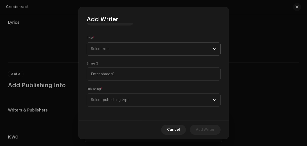
click at [112, 50] on span "Select role" at bounding box center [152, 49] width 122 height 13
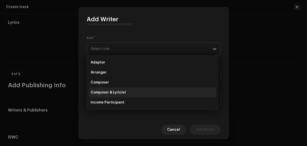
click at [123, 93] on span "Composer & Lyricist" at bounding box center [108, 92] width 35 height 5
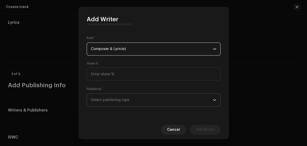
click at [126, 100] on span "Select publishing type" at bounding box center [152, 100] width 122 height 13
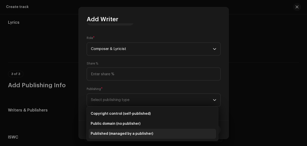
click at [123, 132] on span "Published (managed by a publisher)" at bounding box center [122, 133] width 63 height 5
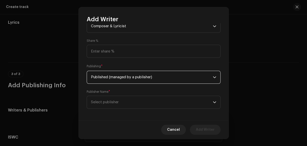
scroll to position [93, 0]
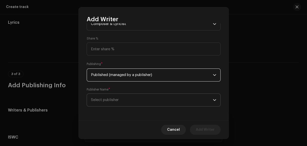
click at [130, 100] on span "Select publisher" at bounding box center [152, 100] width 122 height 13
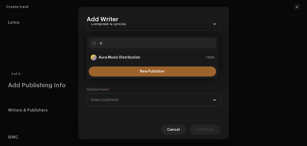
type input "a"
click at [110, 55] on div "Aura Music Distribution" at bounding box center [116, 58] width 50 height 6
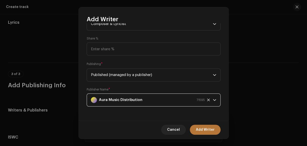
click at [213, 133] on span "Add Writer" at bounding box center [205, 130] width 19 height 10
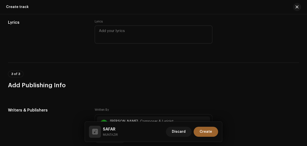
scroll to position [992, 0]
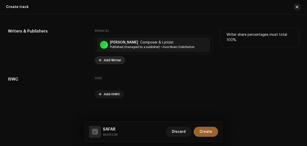
click at [113, 57] on span "Add Writer" at bounding box center [113, 60] width 18 height 10
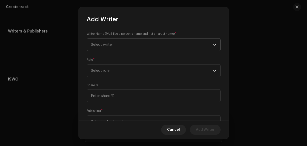
click at [110, 47] on span "Select writer" at bounding box center [152, 45] width 122 height 13
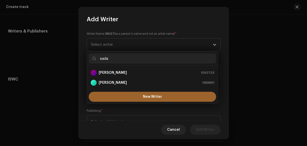
type input "sada"
click at [118, 74] on strong "SADAKAT ALI" at bounding box center [113, 72] width 28 height 5
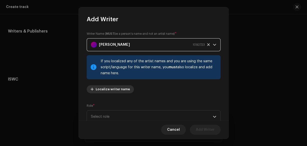
scroll to position [68, 0]
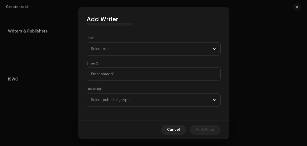
click at [101, 37] on div "Role * Select role" at bounding box center [154, 46] width 134 height 20
click at [105, 45] on span "Select role" at bounding box center [152, 49] width 122 height 13
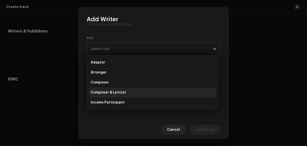
click at [114, 91] on span "Composer & Lyricist" at bounding box center [108, 92] width 35 height 5
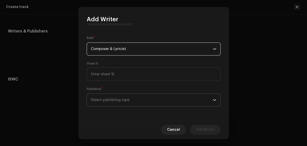
click at [115, 106] on div "Writer Name ( MUST be a person's name and not an artist name) * SADAKAT ALI 109…" at bounding box center [154, 71] width 150 height 97
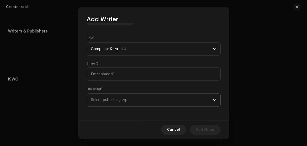
click at [116, 101] on span "Select publishing type" at bounding box center [152, 100] width 122 height 13
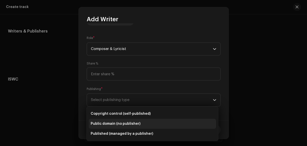
click at [123, 128] on li "Public domain (no publisher)" at bounding box center [153, 124] width 128 height 10
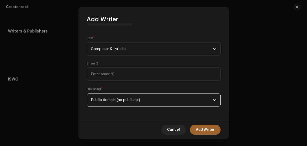
click at [127, 97] on span "Public domain (no publisher)" at bounding box center [152, 100] width 122 height 13
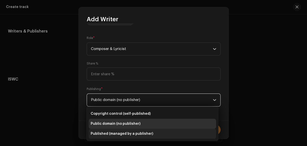
click at [134, 132] on span "Published (managed by a publisher)" at bounding box center [122, 133] width 63 height 5
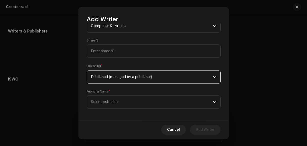
scroll to position [93, 0]
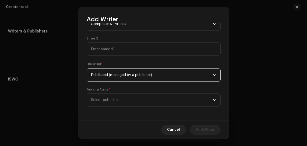
click at [142, 93] on div "Publisher Name * Select publisher" at bounding box center [154, 97] width 134 height 19
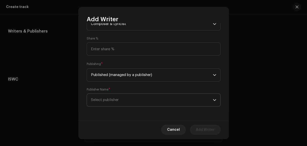
click at [145, 104] on span "Select publisher" at bounding box center [152, 100] width 122 height 13
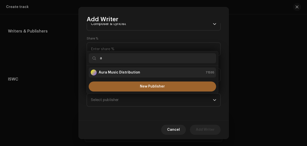
type input "a"
click at [124, 75] on strong "Aura Music Distribution" at bounding box center [120, 72] width 42 height 5
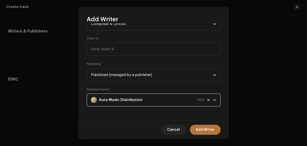
click at [197, 129] on span "Add Writer" at bounding box center [205, 130] width 19 height 10
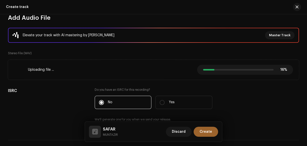
scroll to position [60, 0]
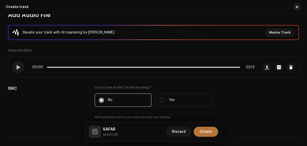
click at [203, 134] on span "Create" at bounding box center [206, 132] width 13 height 10
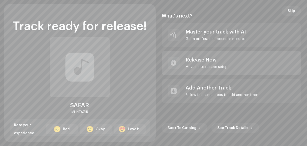
click at [296, 65] on div "Release Now Move on to release setup" at bounding box center [232, 63] width 140 height 24
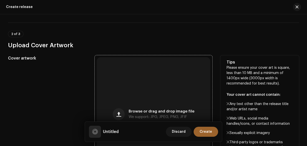
scroll to position [160, 0]
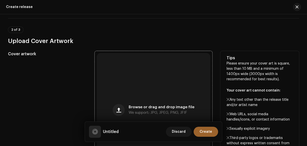
click at [180, 89] on div "Browse or drag and drop image file We support: JPG, JPEG, PNG, JFIF" at bounding box center [154, 110] width 114 height 114
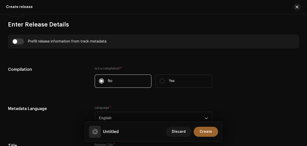
scroll to position [340, 0]
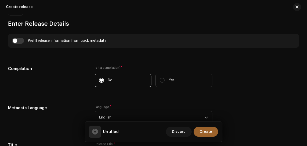
click at [24, 41] on div "Prefill release information from track metadata" at bounding box center [153, 41] width 283 height 6
click at [23, 41] on input "checkbox" at bounding box center [18, 41] width 12 height 6
checkbox input "true"
type input "SAFAR"
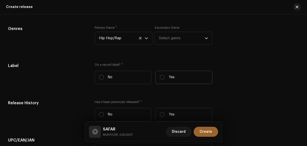
click at [174, 77] on label "Yes" at bounding box center [184, 77] width 57 height 13
click at [165, 77] on input "Yes" at bounding box center [162, 77] width 5 height 5
radio input "true"
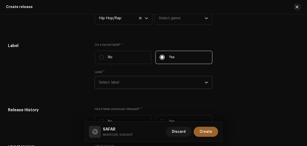
click at [170, 83] on span "Select label" at bounding box center [152, 82] width 106 height 13
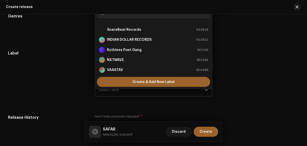
scroll to position [2, 0]
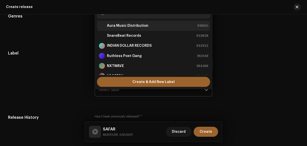
click at [141, 27] on strong "Aura Music Distribution" at bounding box center [128, 25] width 42 height 5
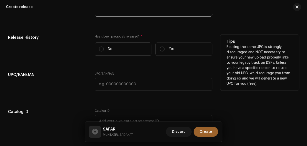
click at [127, 51] on label "No" at bounding box center [123, 49] width 57 height 13
click at [104, 51] on input "No" at bounding box center [101, 49] width 5 height 5
radio input "true"
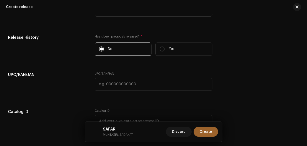
scroll to position [912, 0]
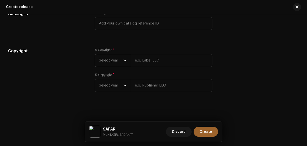
click at [124, 64] on div "dropdown trigger" at bounding box center [125, 60] width 4 height 13
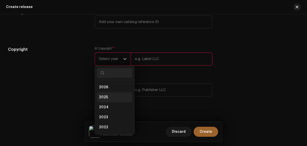
click at [112, 97] on li "2025" at bounding box center [115, 97] width 36 height 10
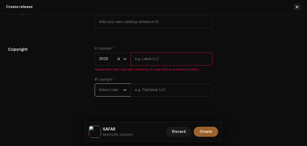
click at [115, 86] on span "Select year" at bounding box center [111, 90] width 24 height 13
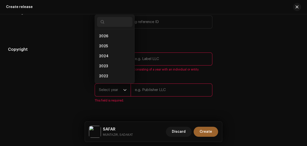
scroll to position [8, 0]
click at [106, 41] on span "2025" at bounding box center [103, 38] width 9 height 5
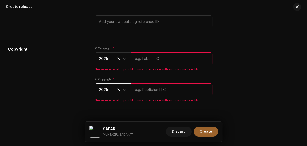
click at [107, 134] on small "MUNTAZIR, SADAKAT" at bounding box center [118, 134] width 30 height 5
copy small "MUNTAZIR"
click at [150, 53] on div "Ⓟ Copyright * 2025 Please enter valid copyright consisting of a year with an in…" at bounding box center [154, 59] width 118 height 25
click at [148, 58] on input "text" at bounding box center [172, 59] width 82 height 13
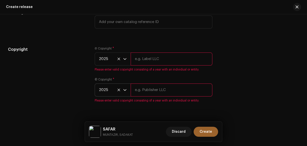
paste input "MUNTAZIR"
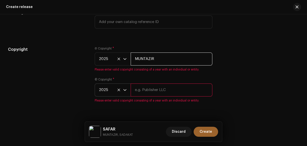
type input "MUNTAZIR"
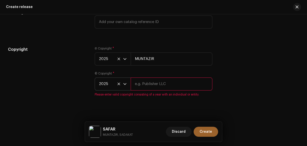
click at [149, 92] on div "© Copyright * 2025 Please enter valid copyright consisting of a year with an in…" at bounding box center [154, 84] width 118 height 25
paste input "MUNTAZIR"
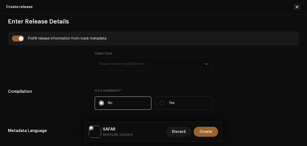
scroll to position [332, 0]
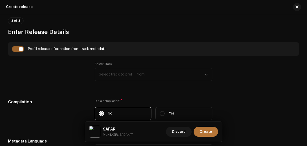
type input "MUNTAZIR"
click at [205, 132] on span "Create" at bounding box center [206, 132] width 13 height 10
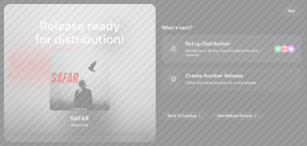
click at [242, 46] on div "Set up Distribution" at bounding box center [228, 44] width 85 height 6
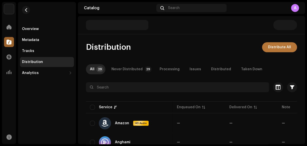
click at [276, 49] on span "Distribute All" at bounding box center [279, 47] width 23 height 10
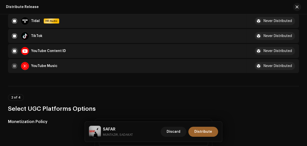
click at [14, 49] on input "checkbox" at bounding box center [14, 51] width 5 height 5
checkbox input "false"
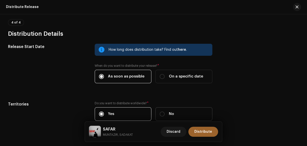
scroll to position [808, 0]
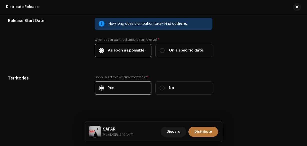
click at [200, 129] on span "Distribute" at bounding box center [204, 132] width 18 height 10
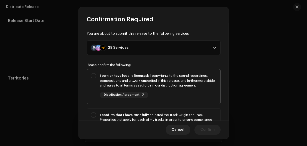
click at [193, 97] on div "I own or have legally licensed all copyrights to the sound recordings, composit…" at bounding box center [158, 85] width 117 height 25
checkbox input "true"
click at [194, 117] on div "I confirm that I have truthfully indicated the Track Origin and Track Propertie…" at bounding box center [158, 125] width 117 height 25
checkbox input "true"
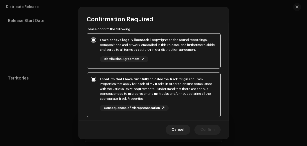
scroll to position [80, 0]
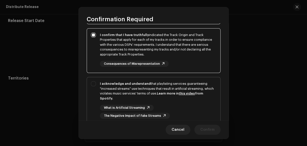
click at [205, 87] on div "I acknowledge and understand that playlisting services guaranteeing "increased …" at bounding box center [158, 91] width 117 height 20
checkbox input "true"
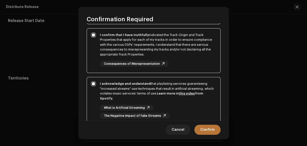
click at [207, 129] on span "Confirm" at bounding box center [208, 130] width 14 height 10
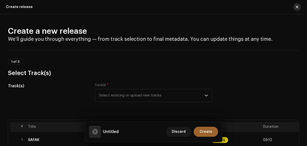
click at [300, 8] on button "button" at bounding box center [297, 7] width 8 height 8
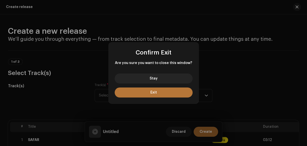
click at [165, 93] on button "Exit" at bounding box center [154, 93] width 78 height 10
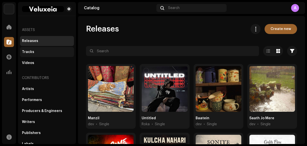
click at [36, 55] on div "Tracks" at bounding box center [47, 52] width 54 height 10
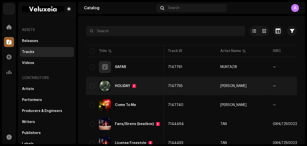
scroll to position [0, 182]
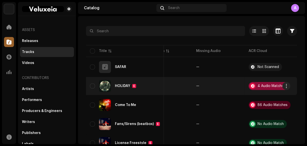
click at [258, 84] on div "4 Audio Matches" at bounding box center [272, 86] width 28 height 4
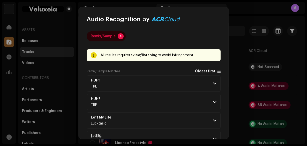
click at [218, 72] on span at bounding box center [219, 71] width 3 height 4
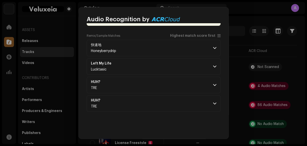
scroll to position [12, 0]
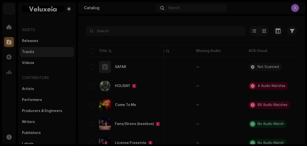
click at [245, 17] on div "Audio Recognition by Remix/Sample 4 All results require review/listening to avo…" at bounding box center [153, 73] width 307 height 146
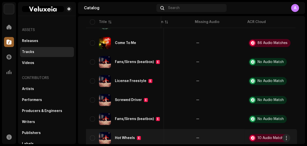
scroll to position [0, 0]
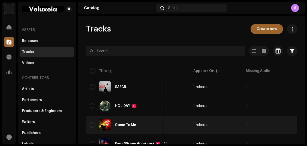
scroll to position [0, 182]
